Goal: Find contact information: Find contact information

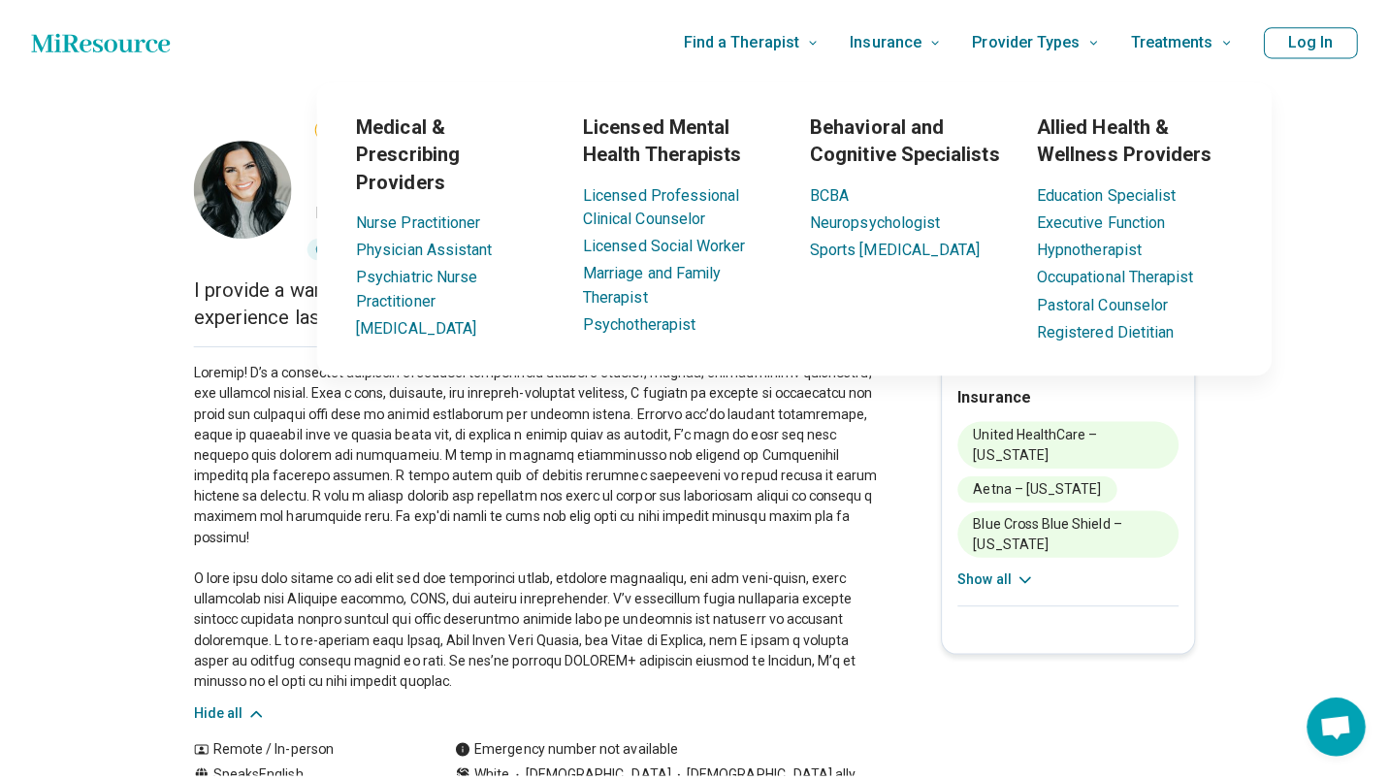
scroll to position [0, 12]
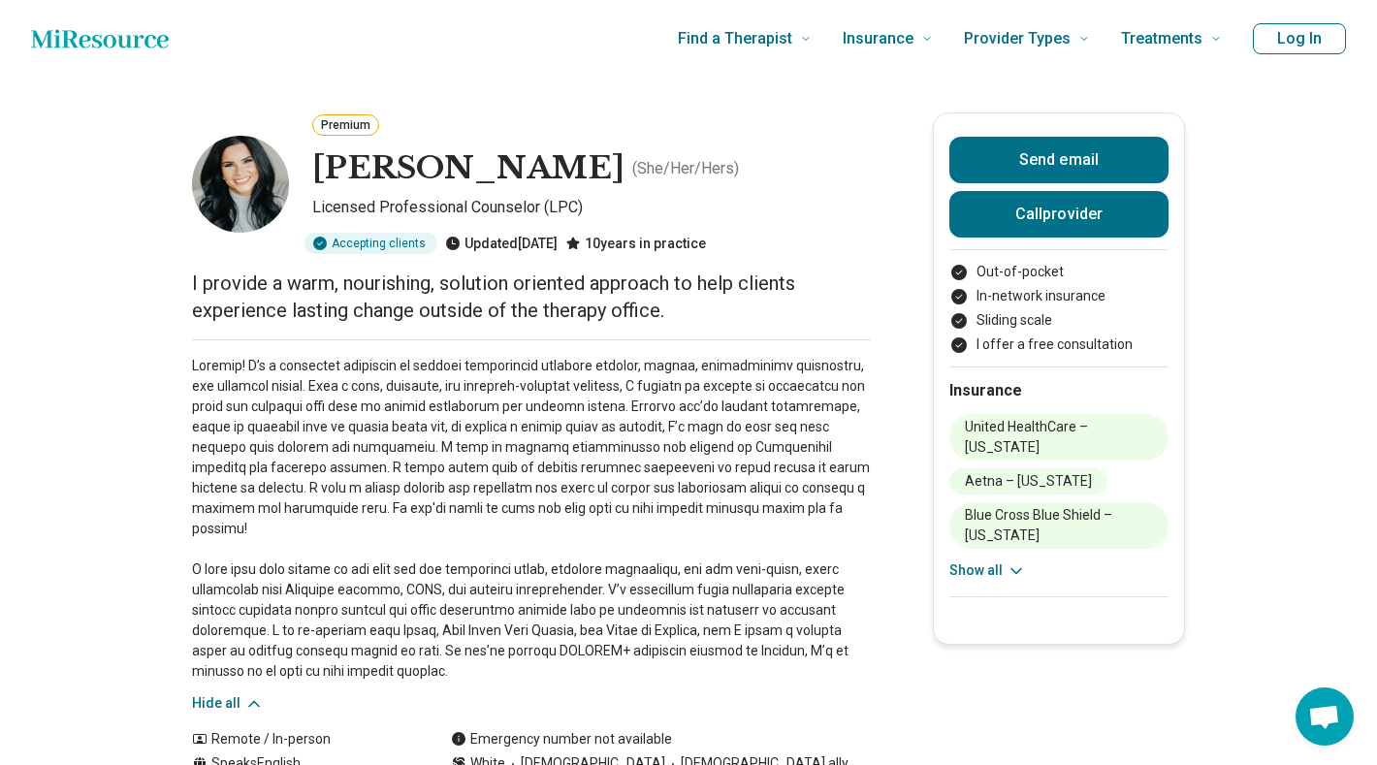
click at [1057, 210] on button "Call provider" at bounding box center [1059, 214] width 219 height 47
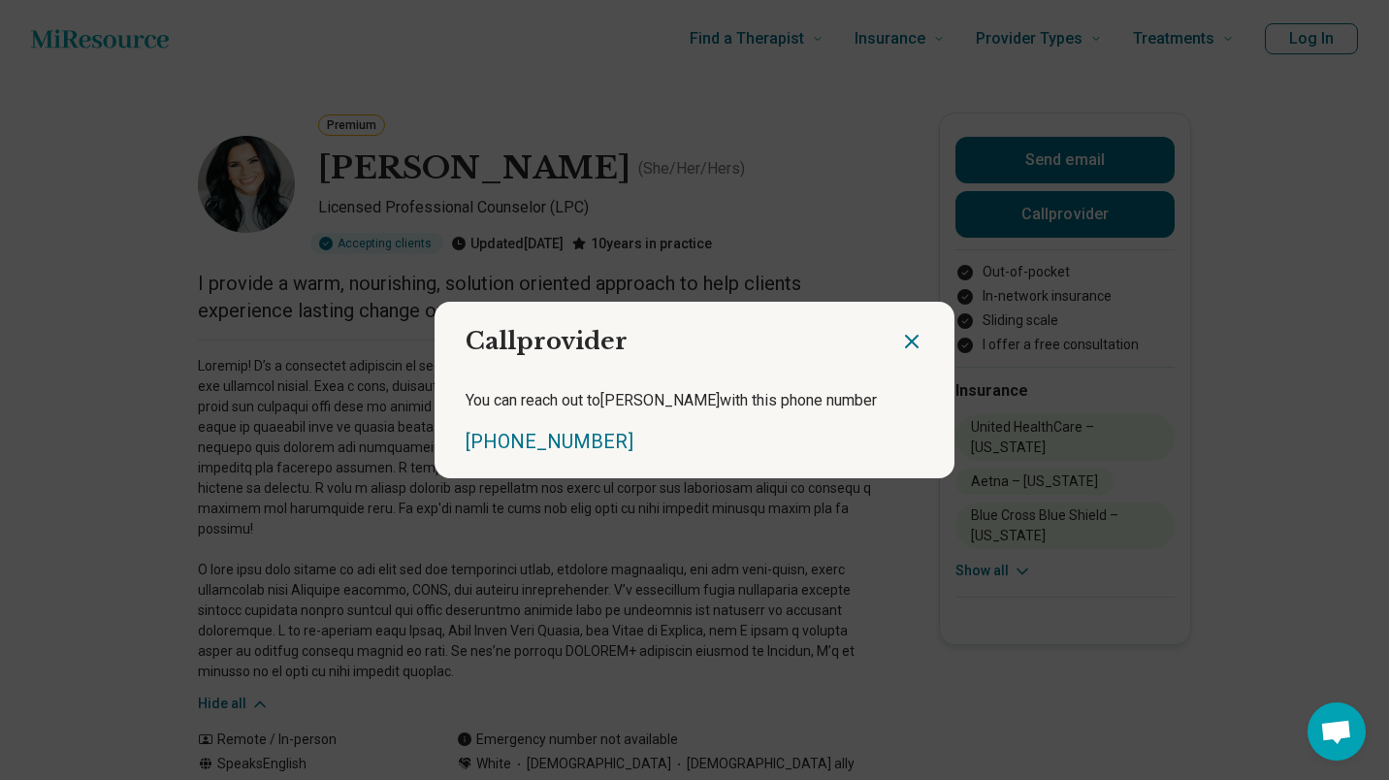
click at [910, 338] on icon "Close dialog" at bounding box center [912, 342] width 12 height 12
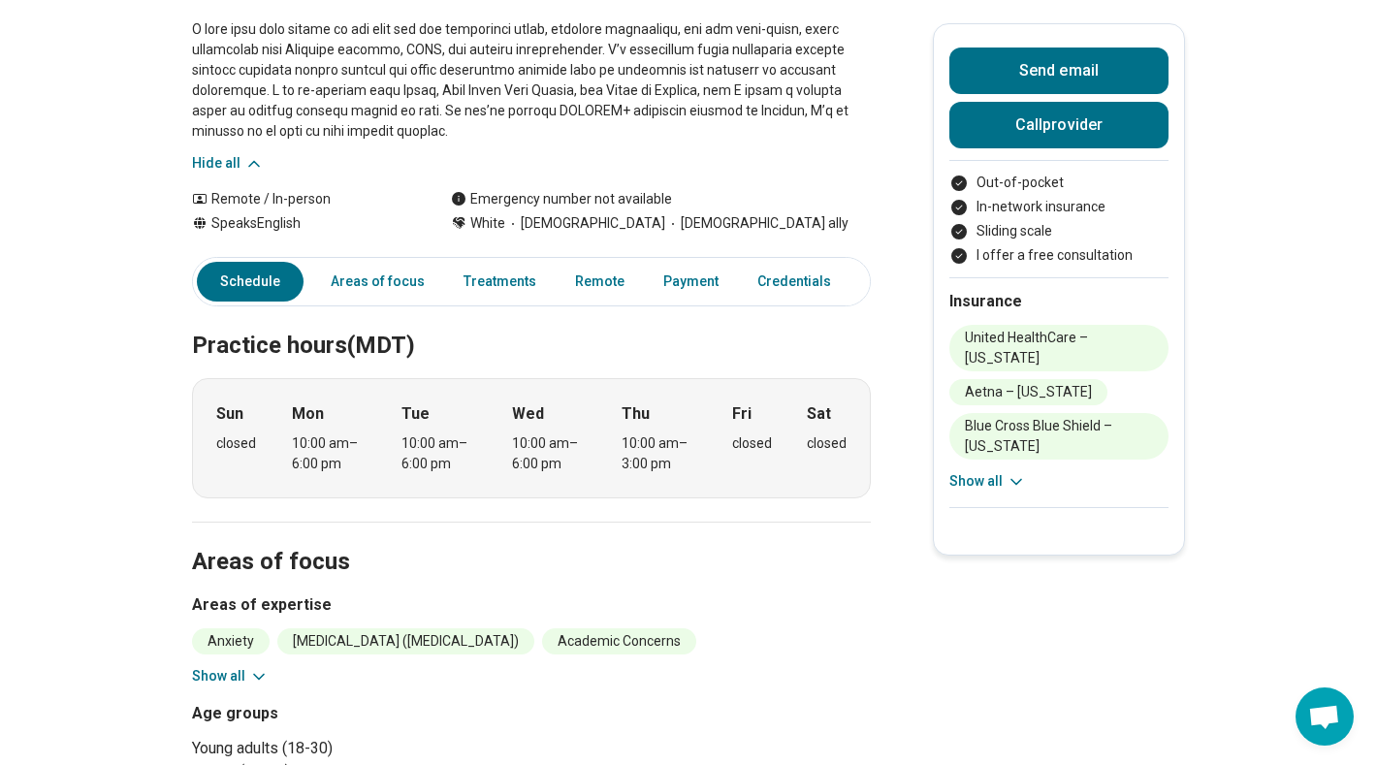
scroll to position [510, 0]
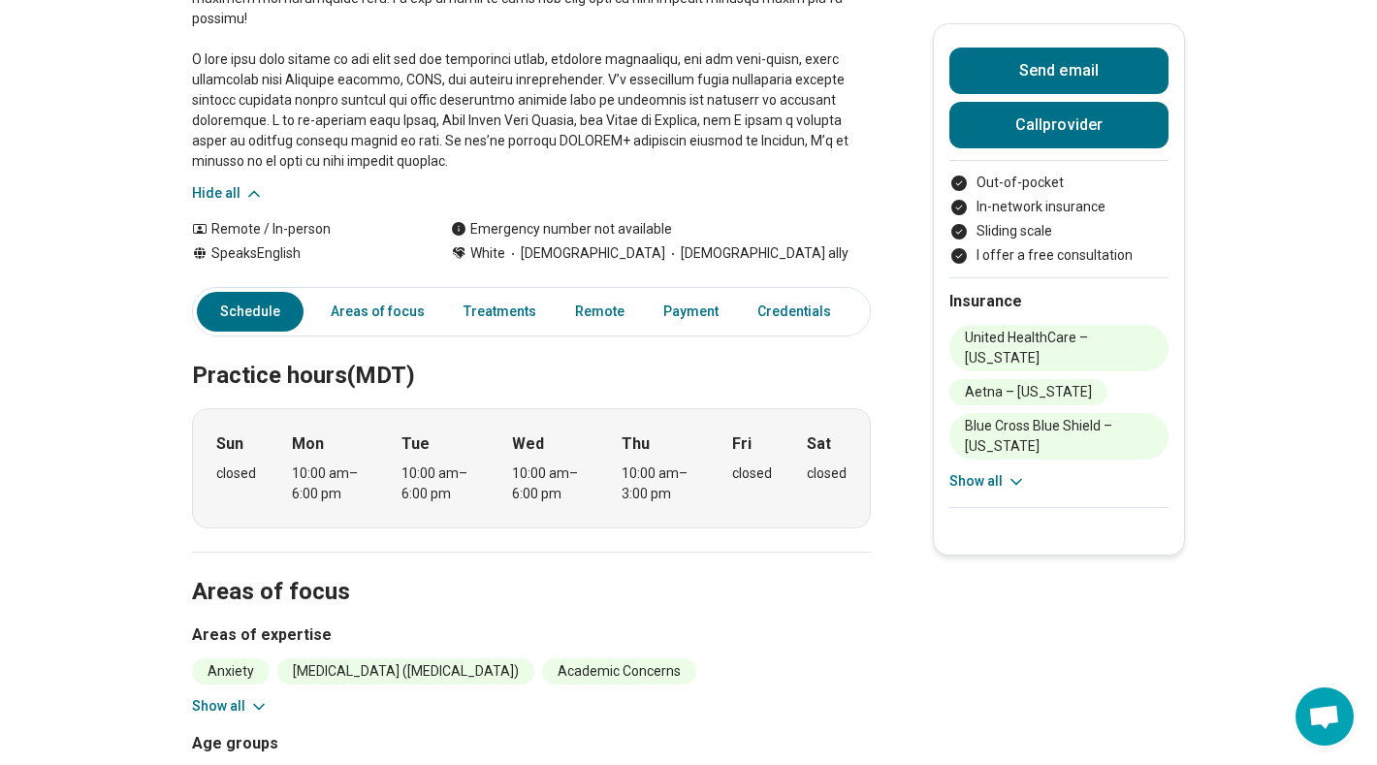
click at [252, 697] on icon at bounding box center [258, 706] width 19 height 19
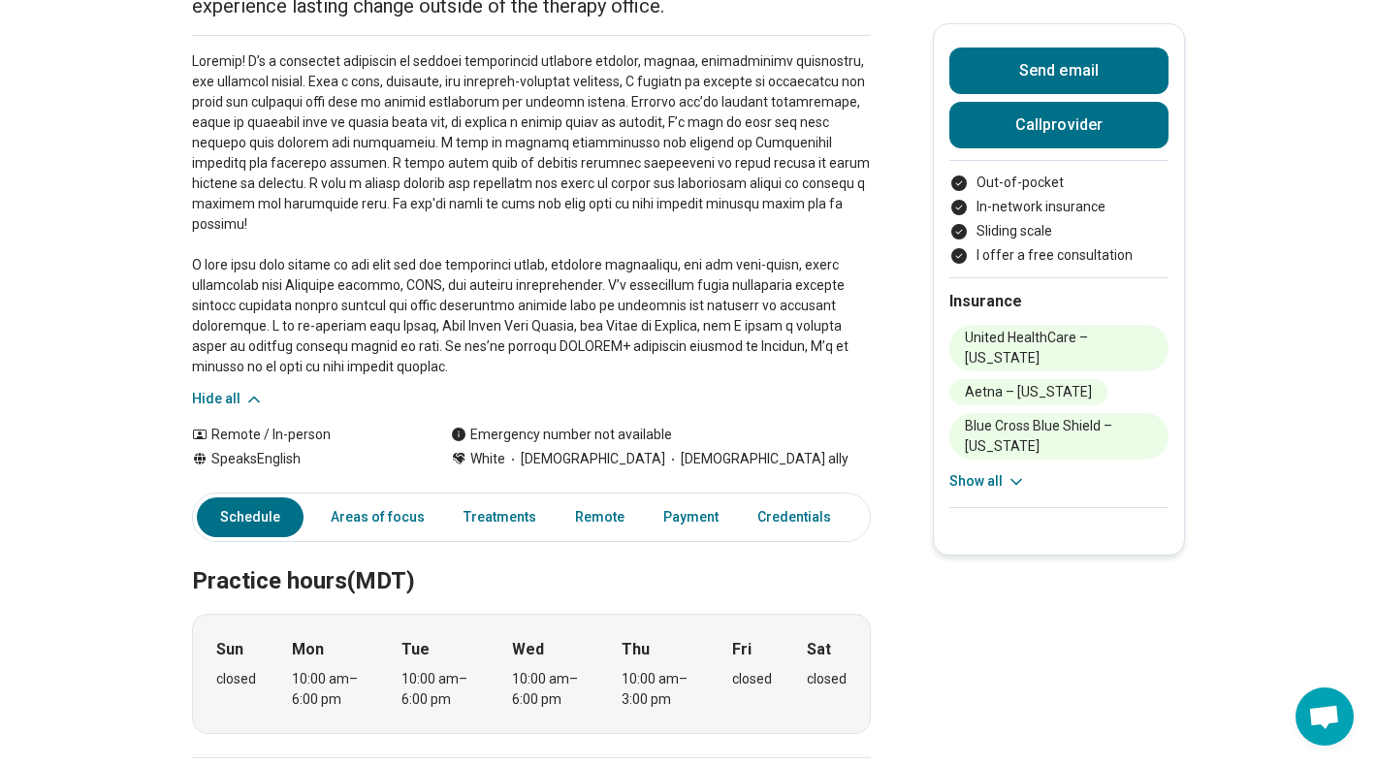
scroll to position [0, 0]
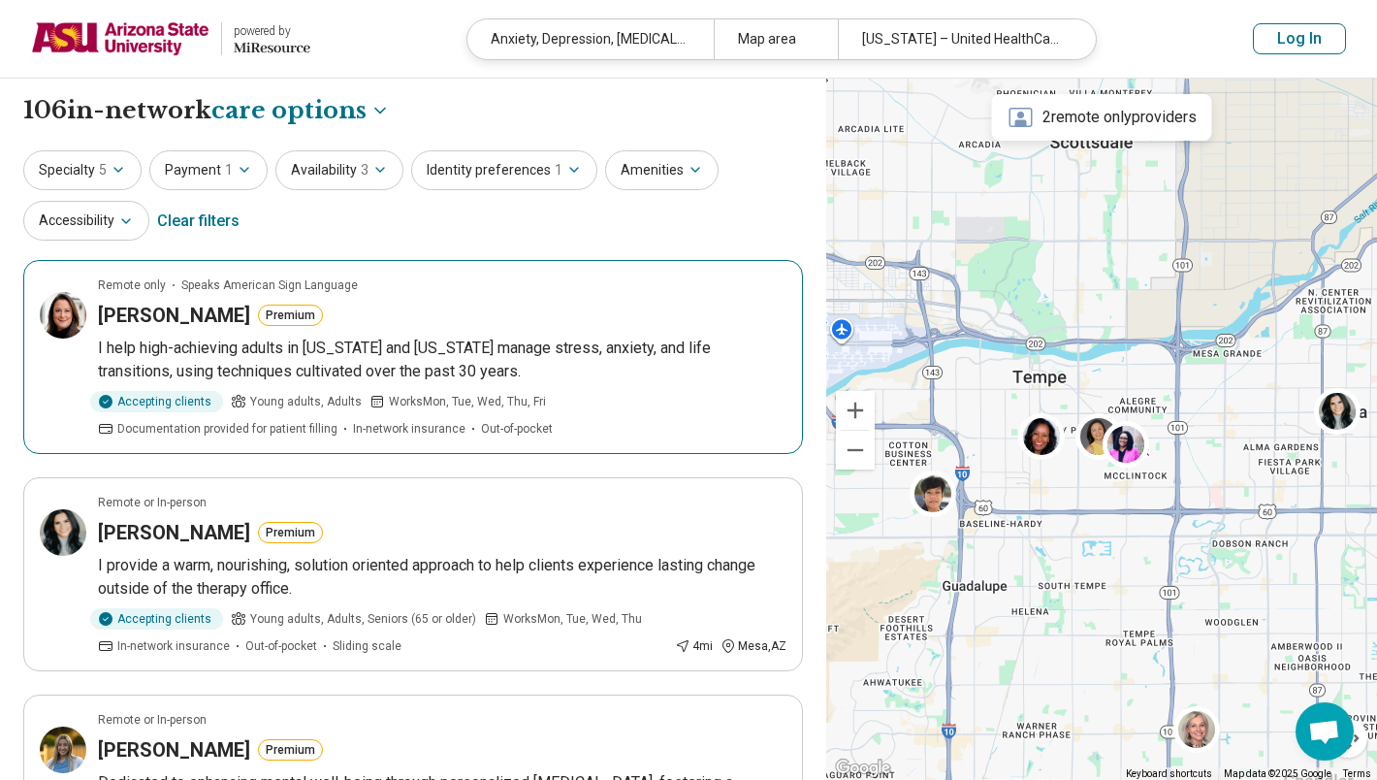
select select "***"
click at [446, 360] on p "I help high-achieving adults in Arizona and California manage stress, anxiety, …" at bounding box center [442, 360] width 689 height 47
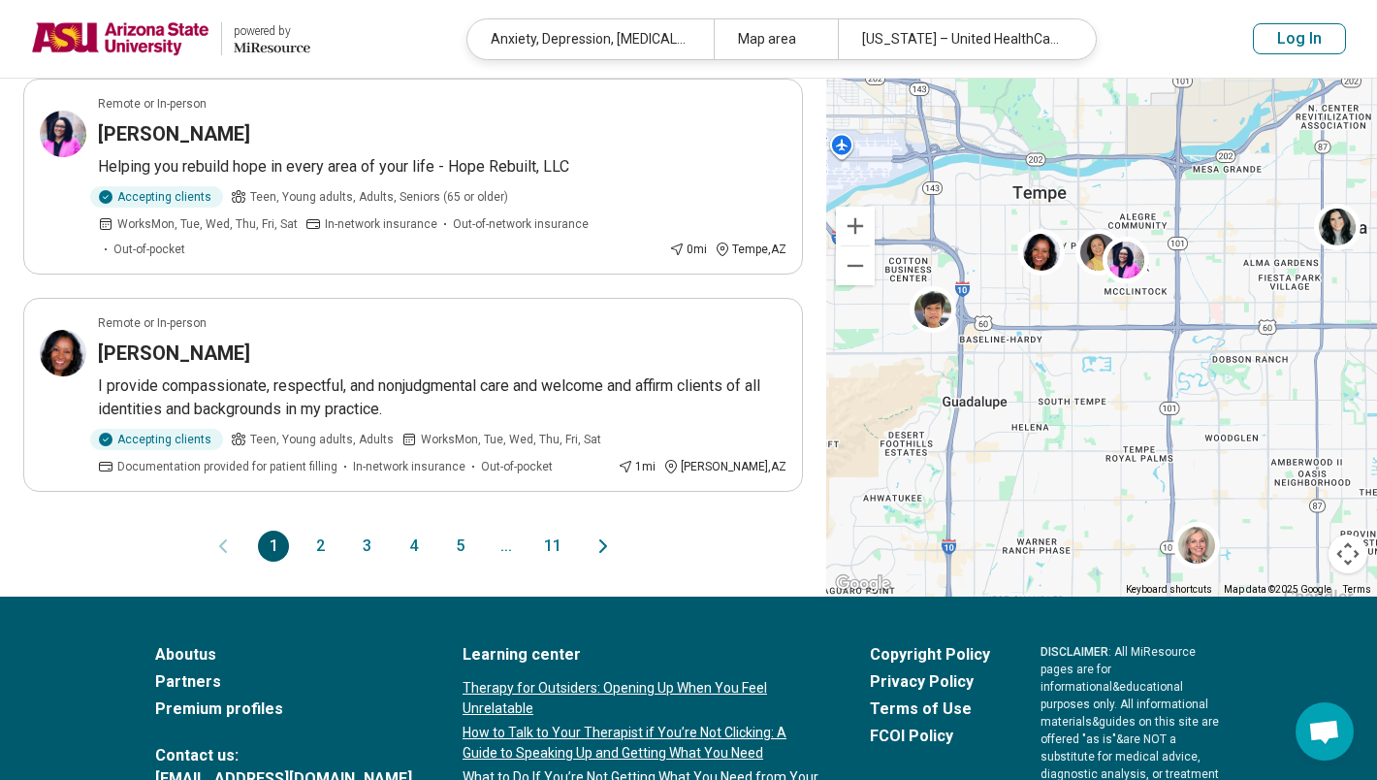
scroll to position [1950, 0]
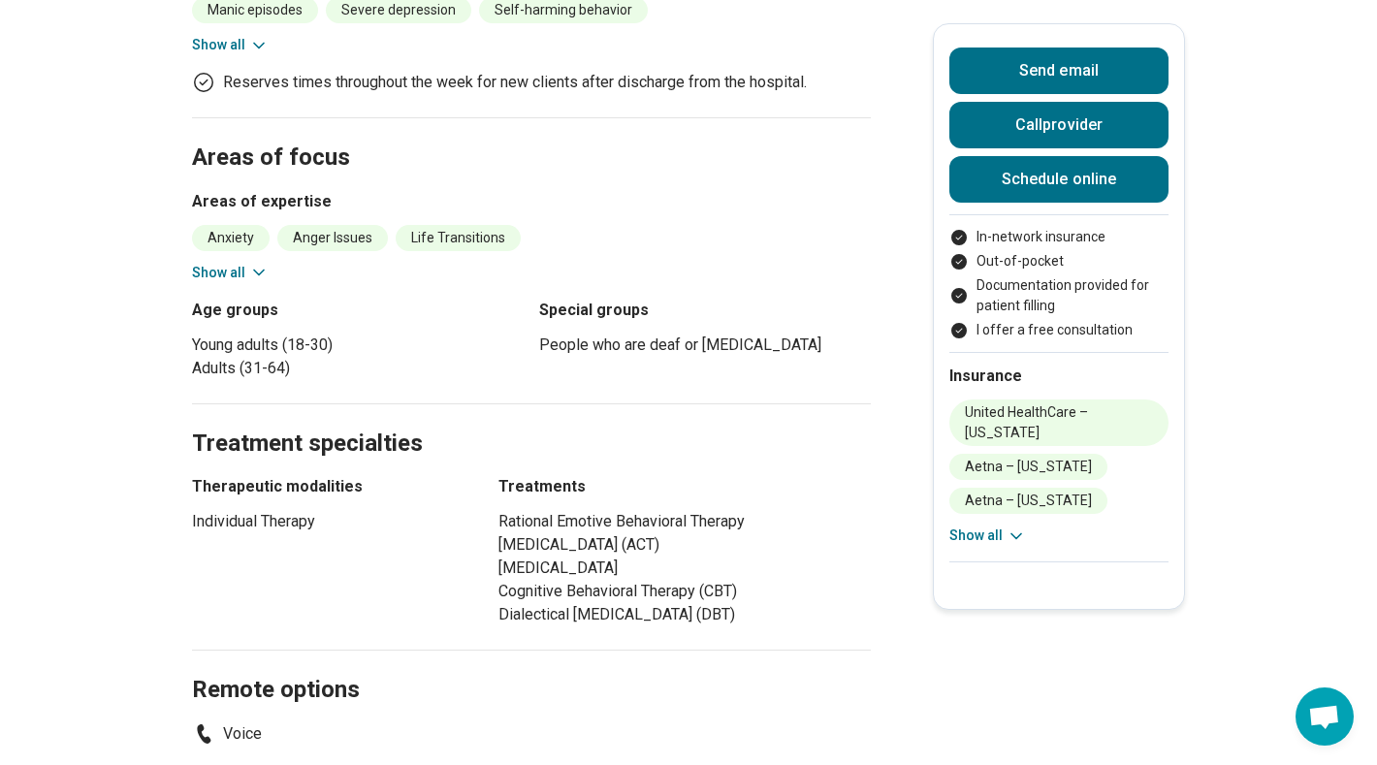
scroll to position [645, 0]
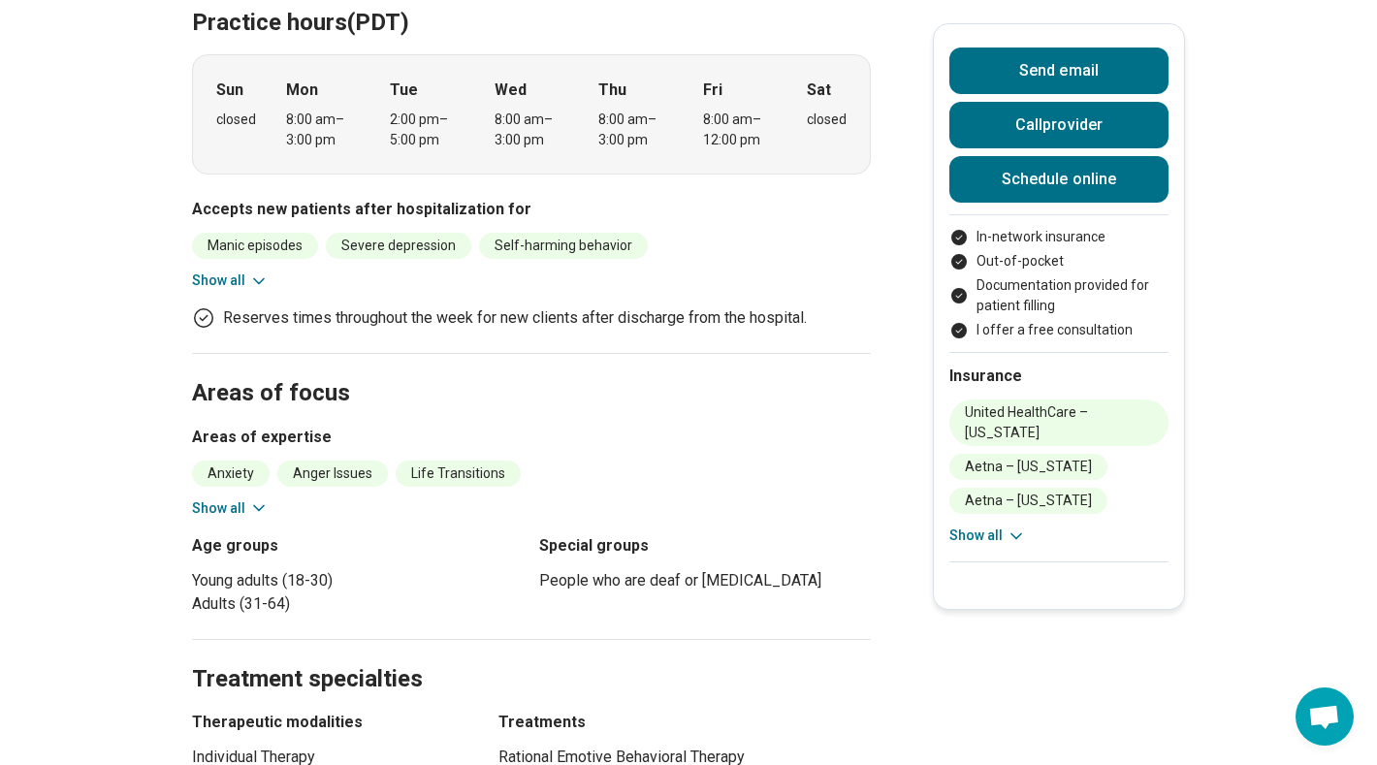
click at [258, 507] on icon at bounding box center [259, 508] width 10 height 5
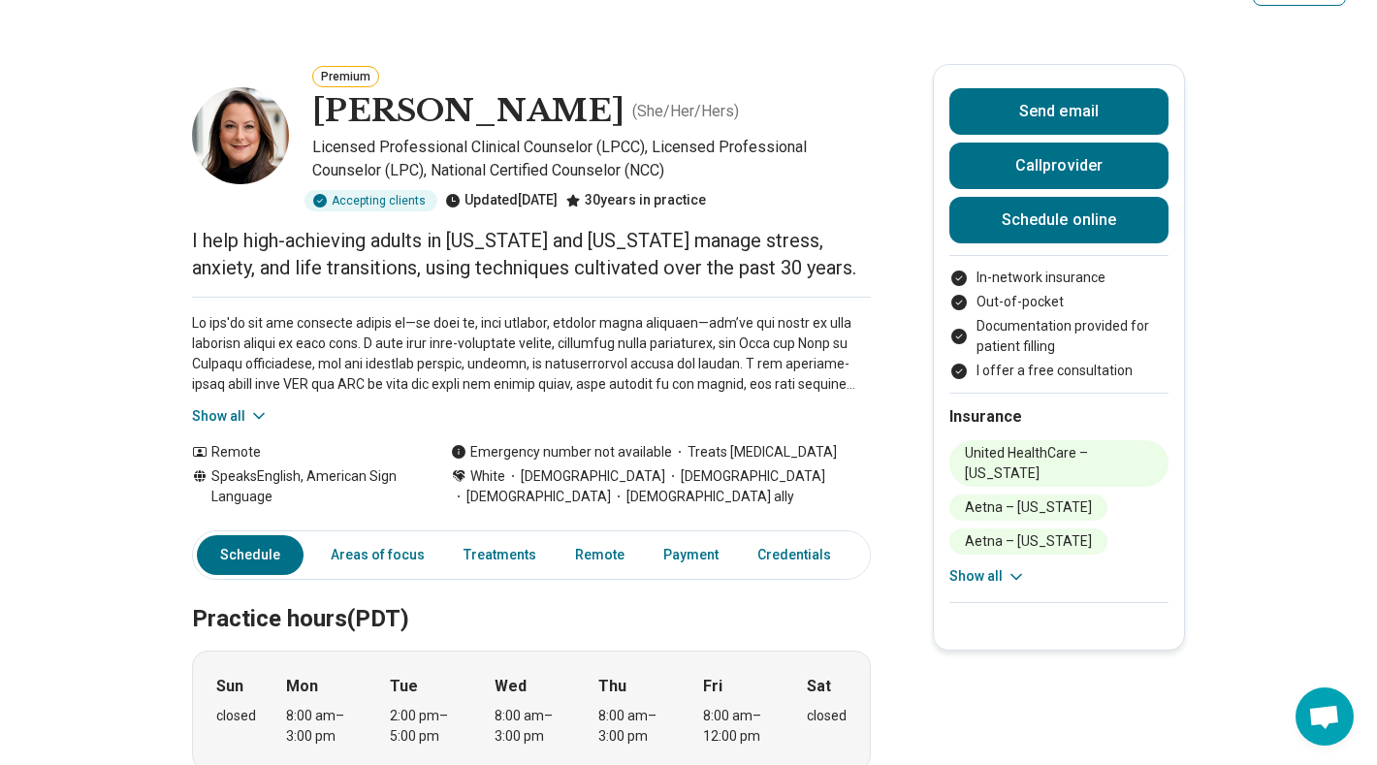
scroll to position [42, 0]
